Goal: Information Seeking & Learning: Learn about a topic

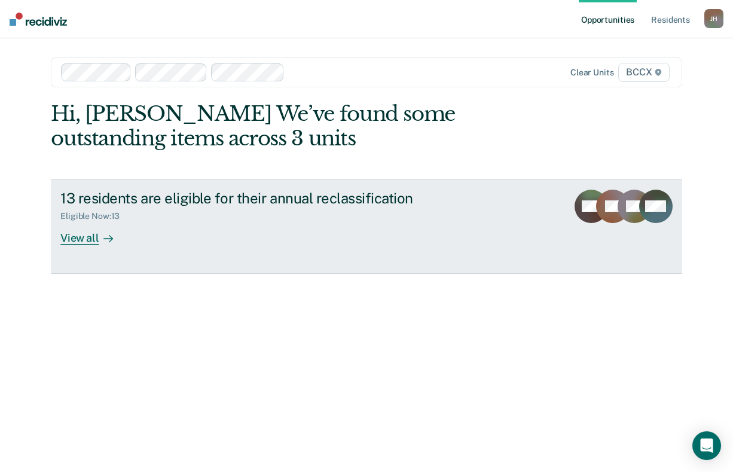
click at [85, 240] on div "View all" at bounding box center [93, 232] width 67 height 23
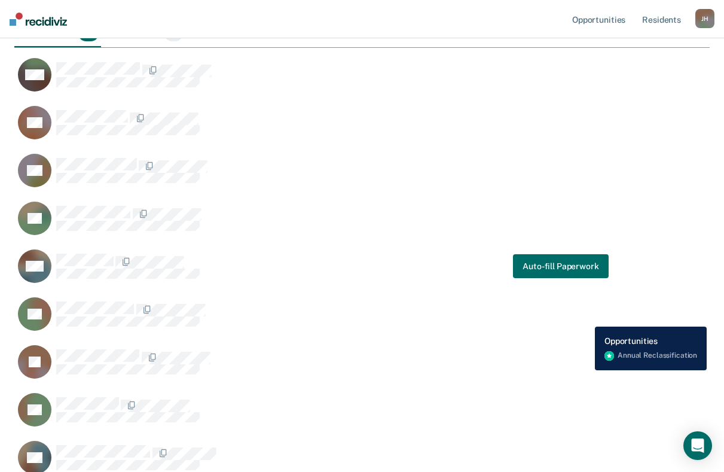
scroll to position [310, 0]
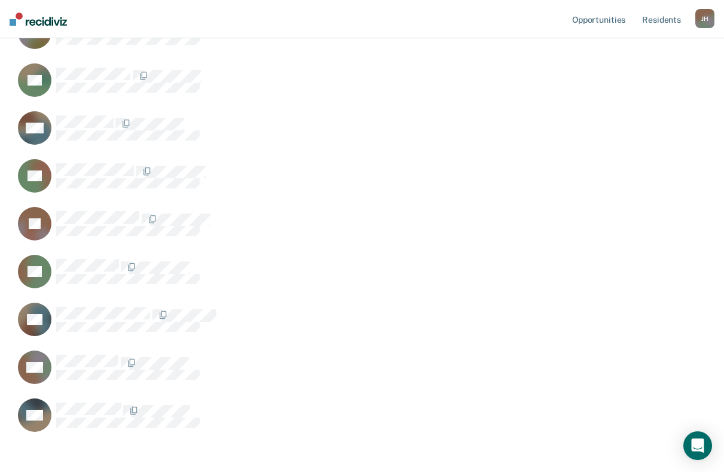
click at [284, 460] on div "Annual Reclassification This alert helps staff identify residents who are due f…" at bounding box center [361, 126] width 695 height 708
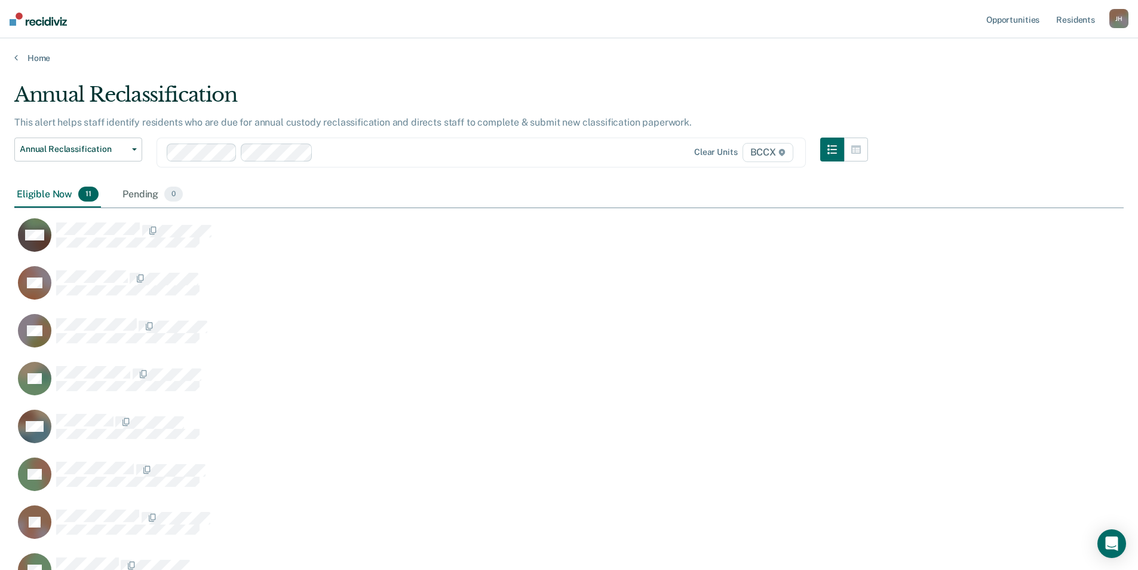
scroll to position [410, 1101]
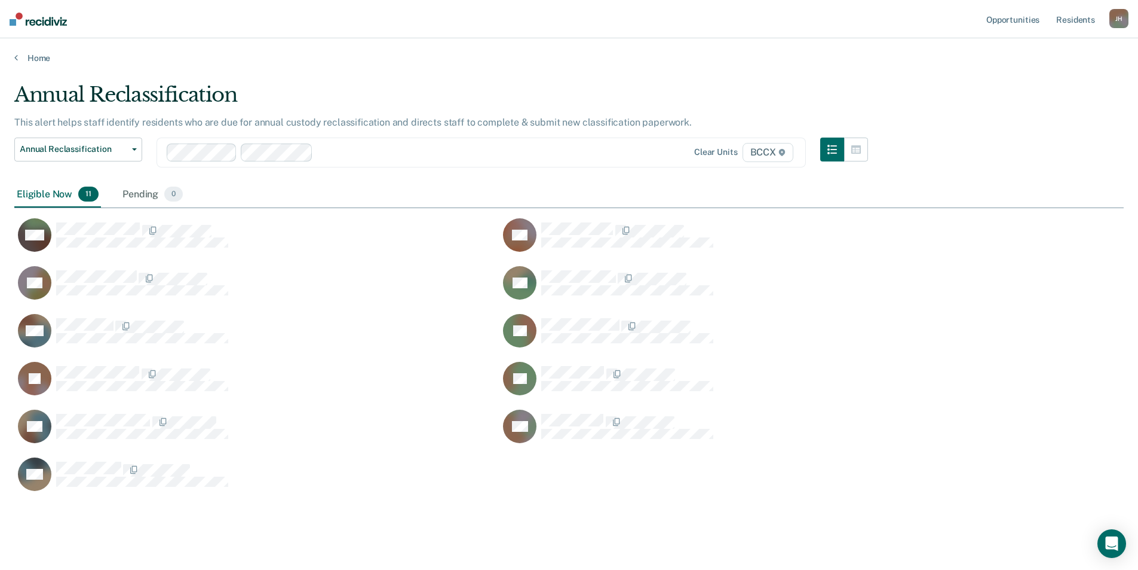
drag, startPoint x: 973, startPoint y: 160, endPoint x: 968, endPoint y: 98, distance: 62.4
click at [732, 98] on div "Annual Reclassification This alert helps staff identify residents who are due f…" at bounding box center [569, 291] width 1110 height 418
